Goal: Find specific page/section: Find specific page/section

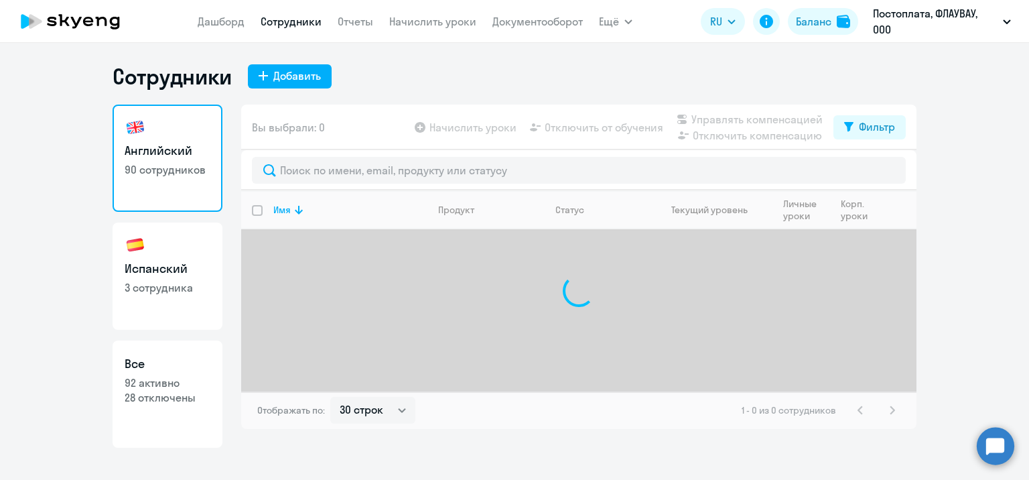
select select "30"
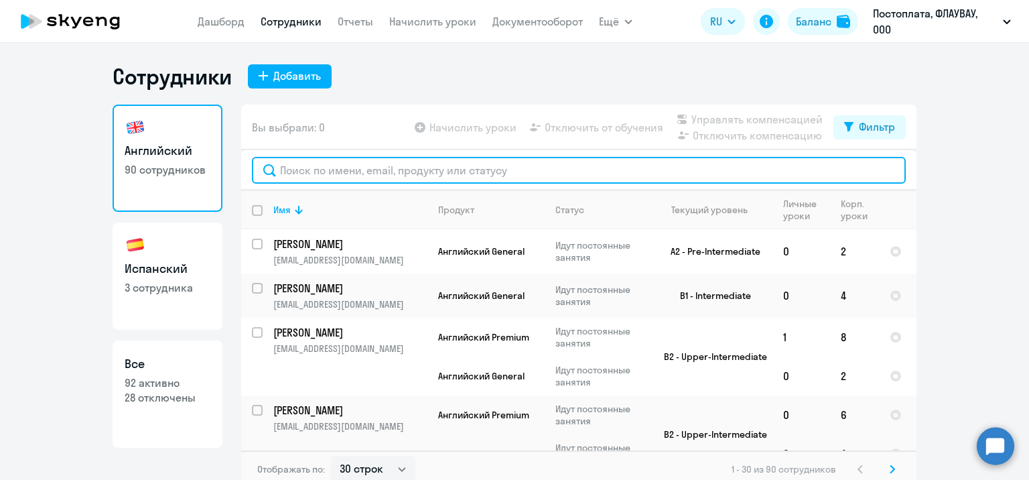
click at [435, 174] on input "text" at bounding box center [579, 170] width 654 height 27
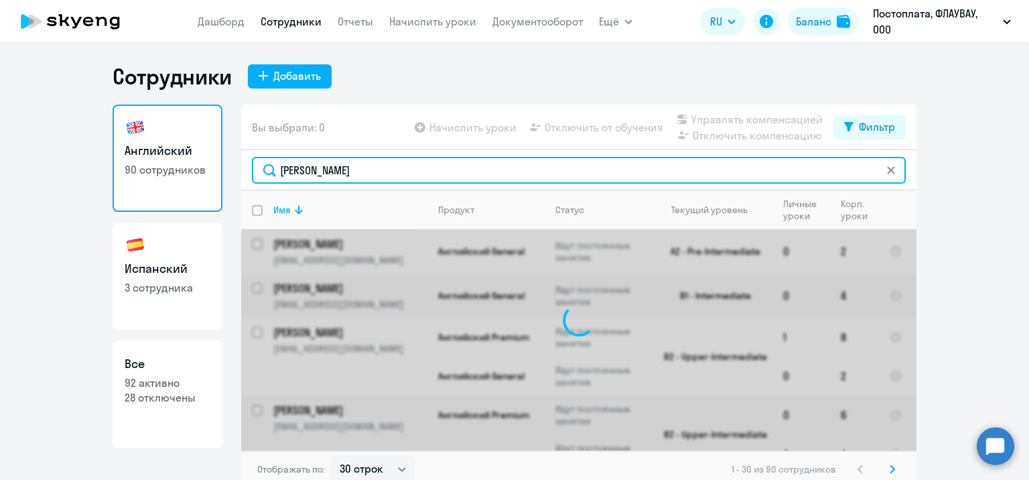
type input "александра"
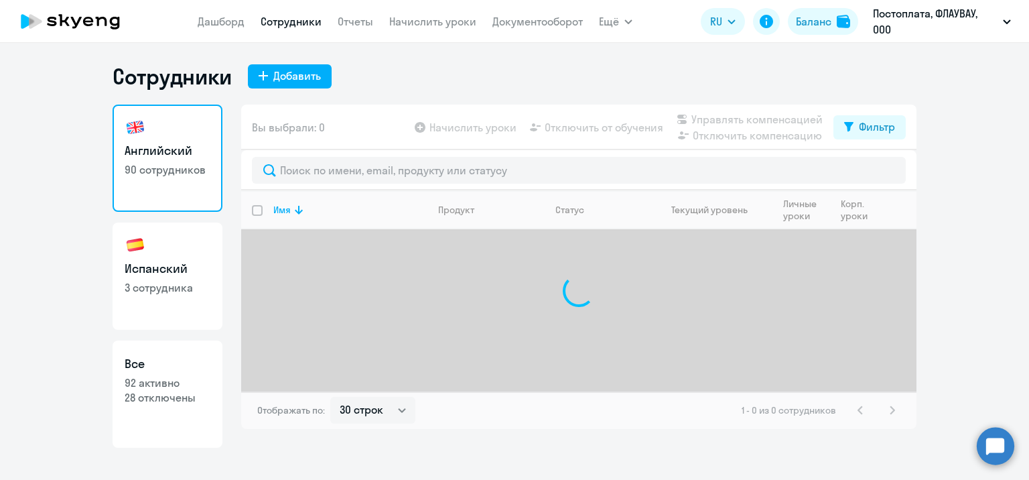
select select "30"
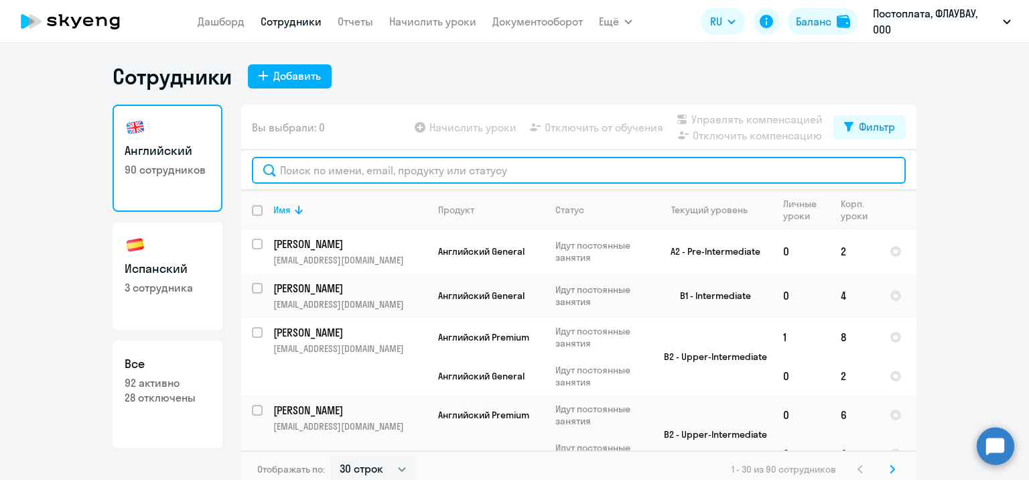
click at [418, 167] on input "text" at bounding box center [579, 170] width 654 height 27
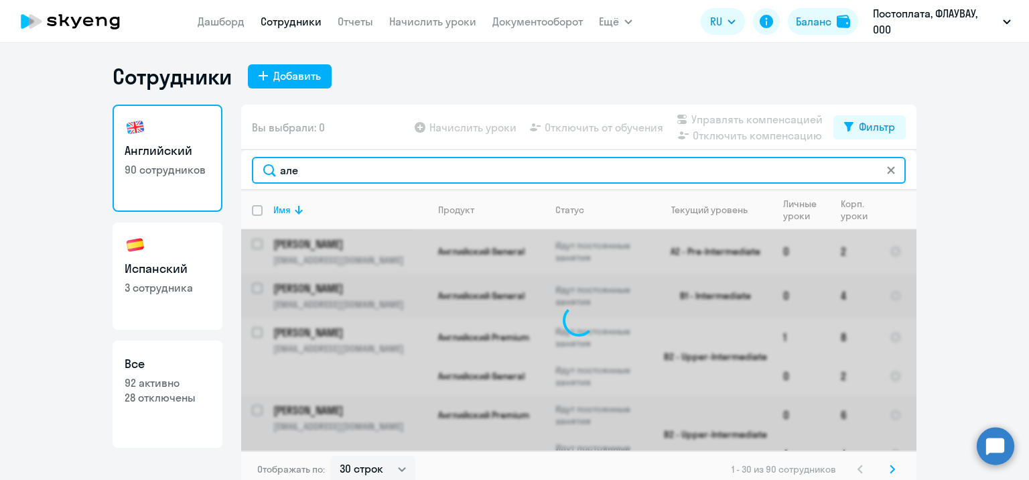
type input "алек"
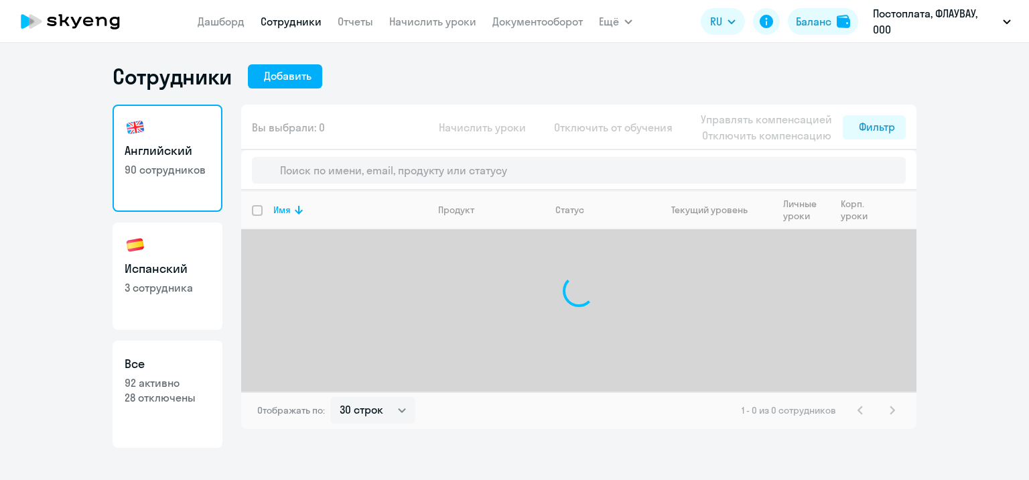
select select "30"
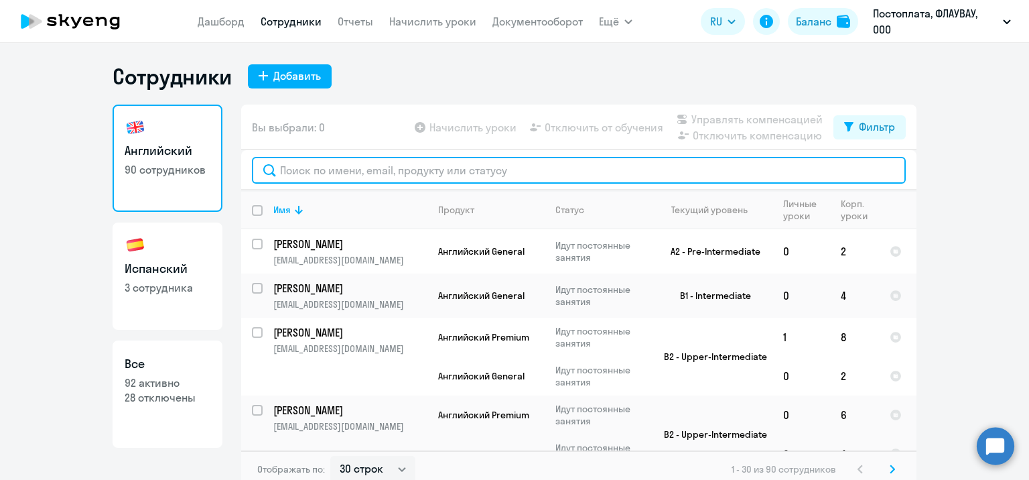
click at [418, 163] on input "text" at bounding box center [579, 170] width 654 height 27
type input "см"
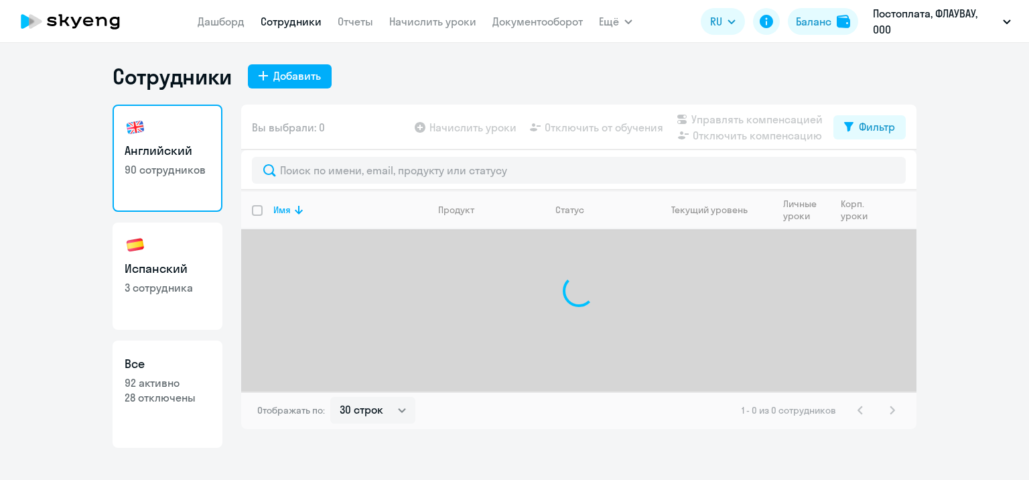
select select "30"
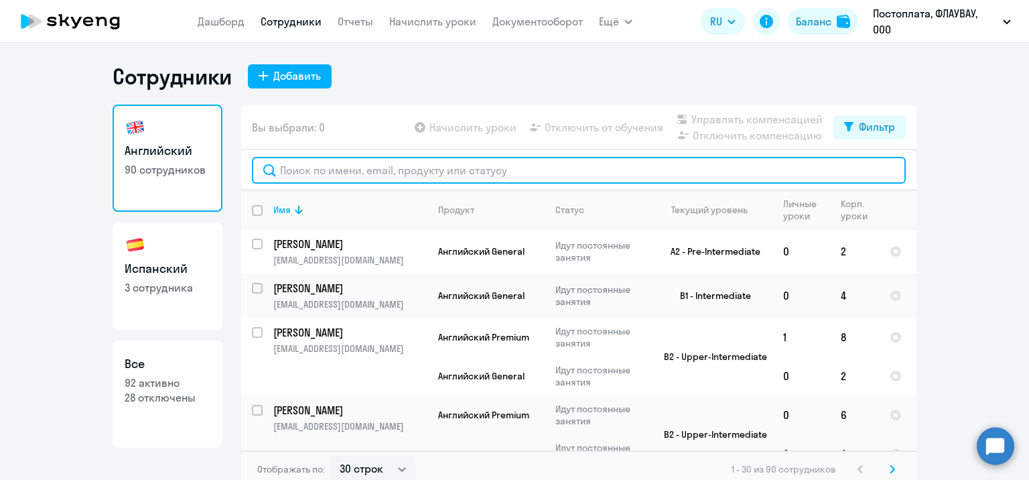
click at [485, 178] on input "text" at bounding box center [579, 170] width 654 height 27
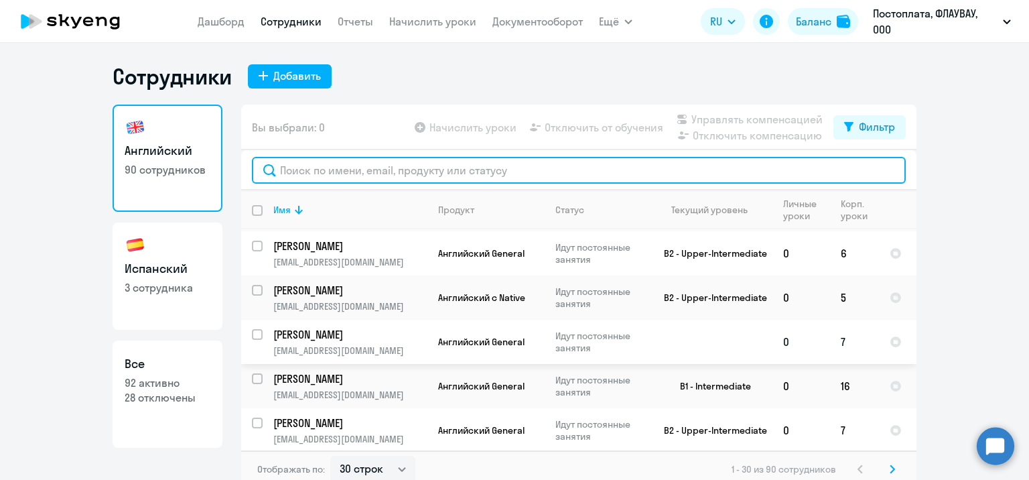
scroll to position [1251, 0]
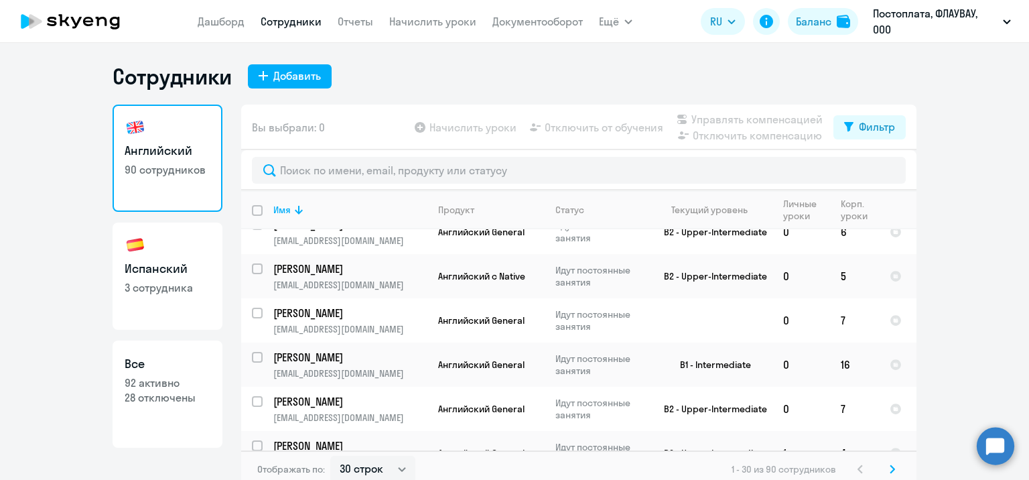
click at [890, 465] on icon at bounding box center [892, 468] width 5 height 9
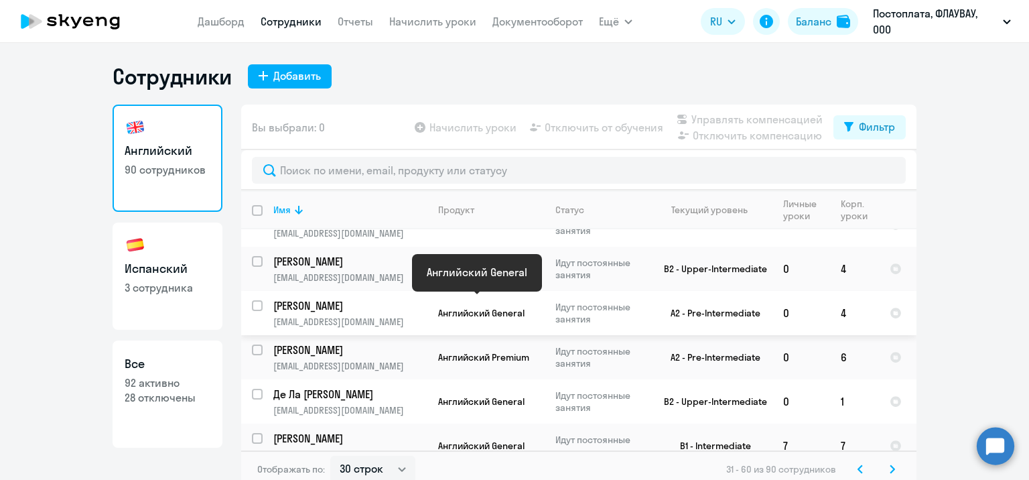
scroll to position [1148, 0]
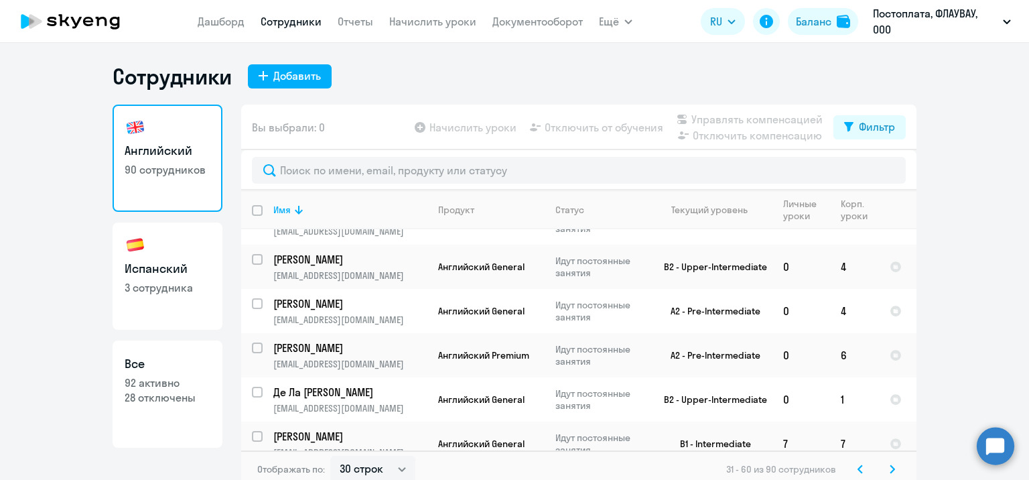
click at [884, 464] on svg-icon at bounding box center [892, 469] width 16 height 16
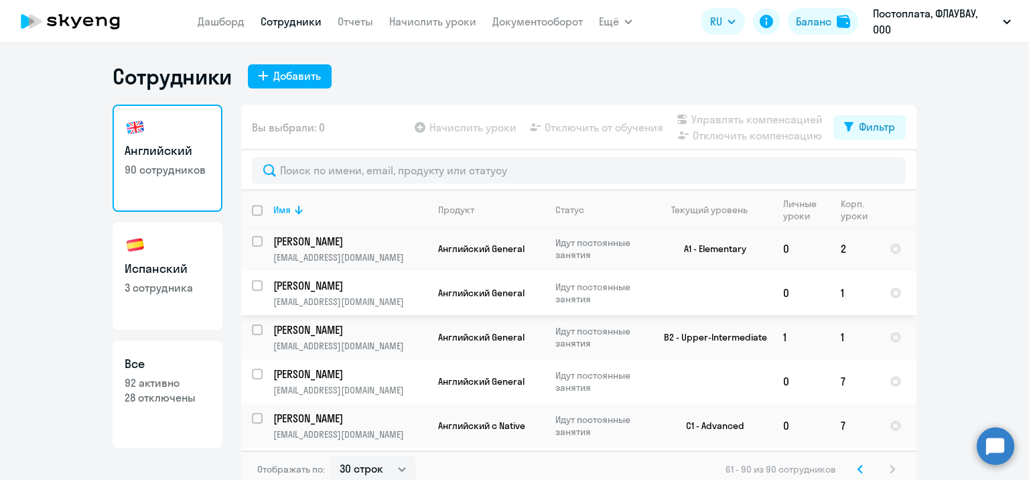
scroll to position [134, 0]
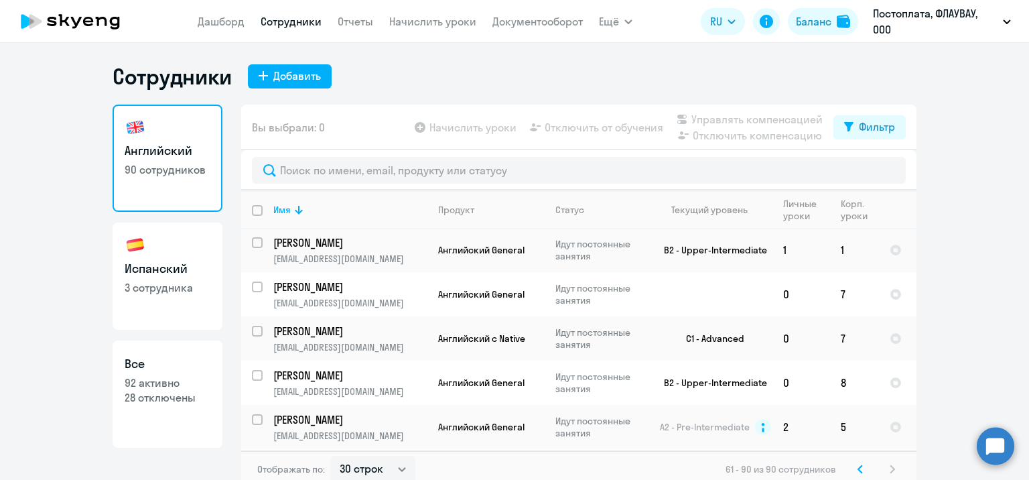
click at [858, 471] on icon at bounding box center [860, 468] width 5 height 9
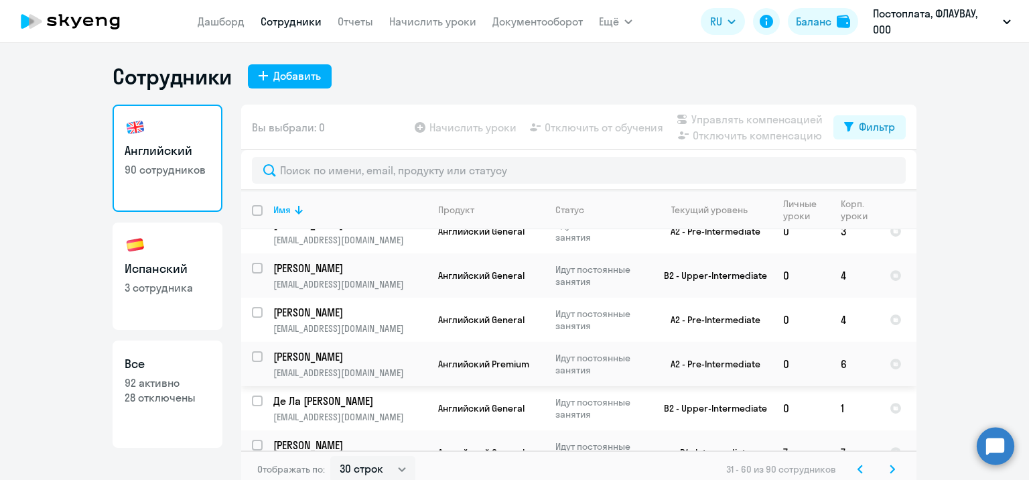
scroll to position [1148, 0]
